Goal: Task Accomplishment & Management: Use online tool/utility

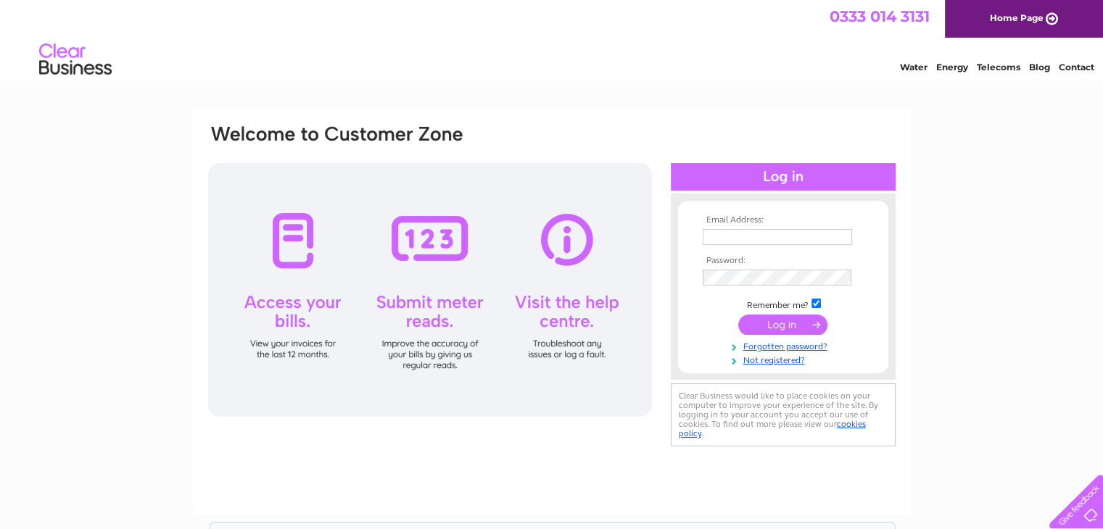
click at [757, 238] on input "text" at bounding box center [776, 237] width 149 height 16
type input "[EMAIL_ADDRESS][DOMAIN_NAME]"
click at [738, 315] on input "submit" at bounding box center [782, 325] width 89 height 20
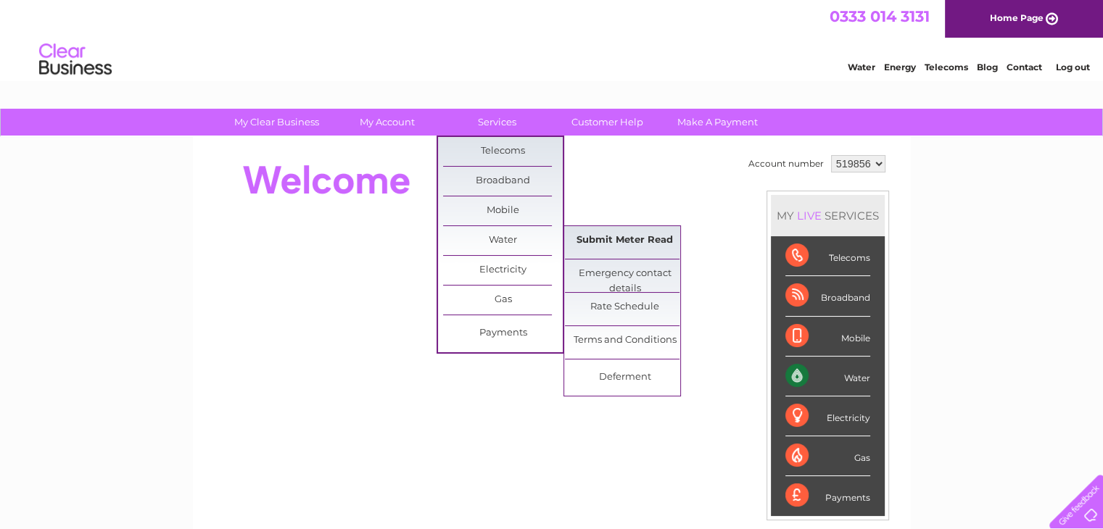
click at [630, 241] on link "Submit Meter Read" at bounding box center [625, 240] width 120 height 29
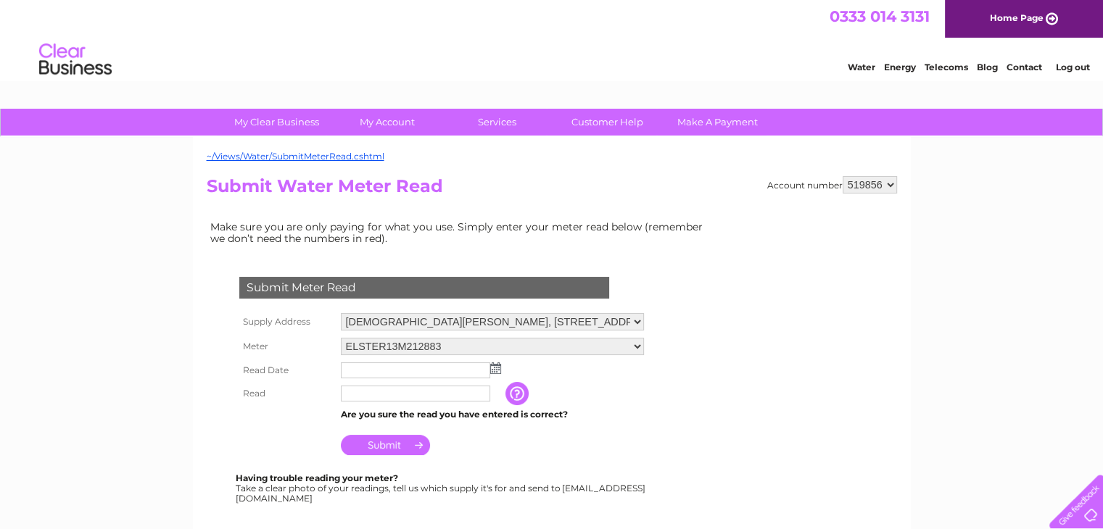
click at [494, 368] on img at bounding box center [495, 368] width 11 height 12
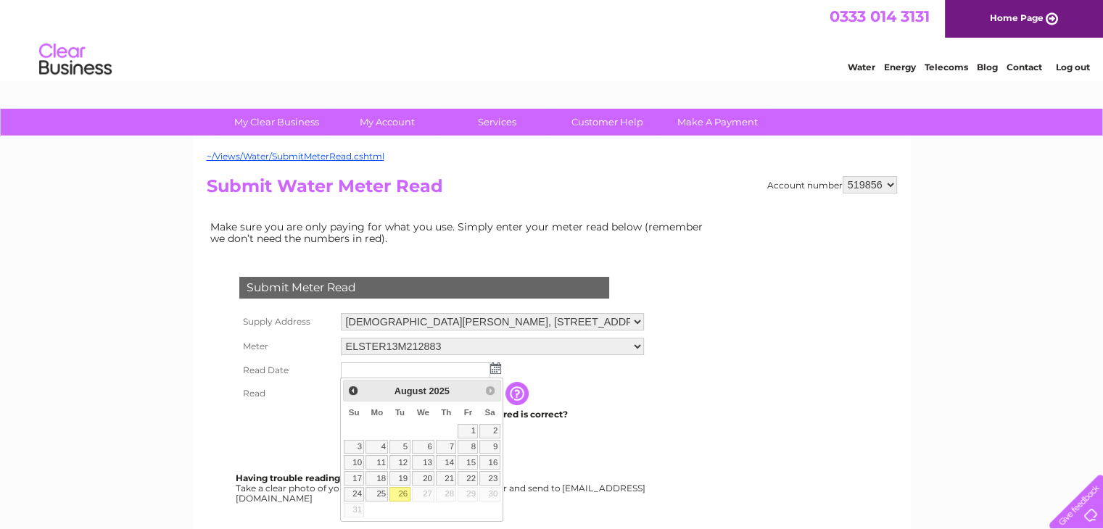
click at [405, 491] on link "26" at bounding box center [399, 494] width 20 height 14
type input "2025/08/26"
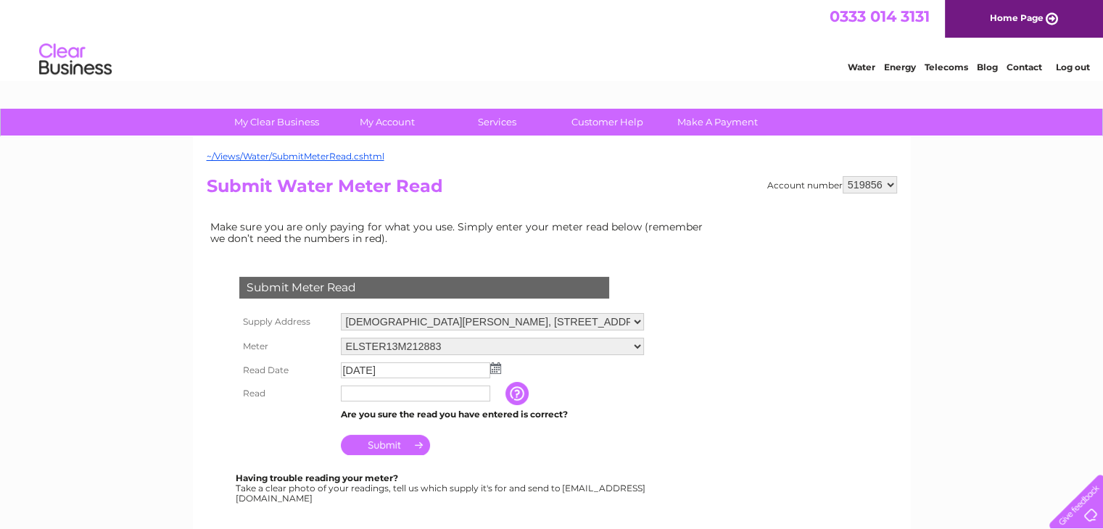
click at [382, 397] on input "text" at bounding box center [415, 394] width 149 height 16
type input "1241"
click at [382, 447] on input "Submit" at bounding box center [385, 446] width 89 height 20
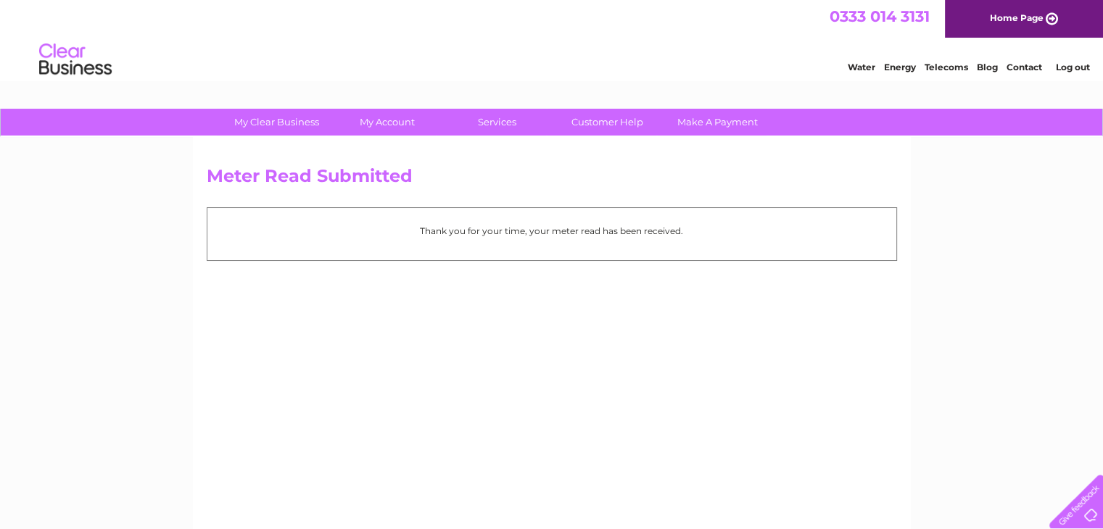
click at [1082, 70] on link "Log out" at bounding box center [1072, 67] width 34 height 11
